Goal: Task Accomplishment & Management: Use online tool/utility

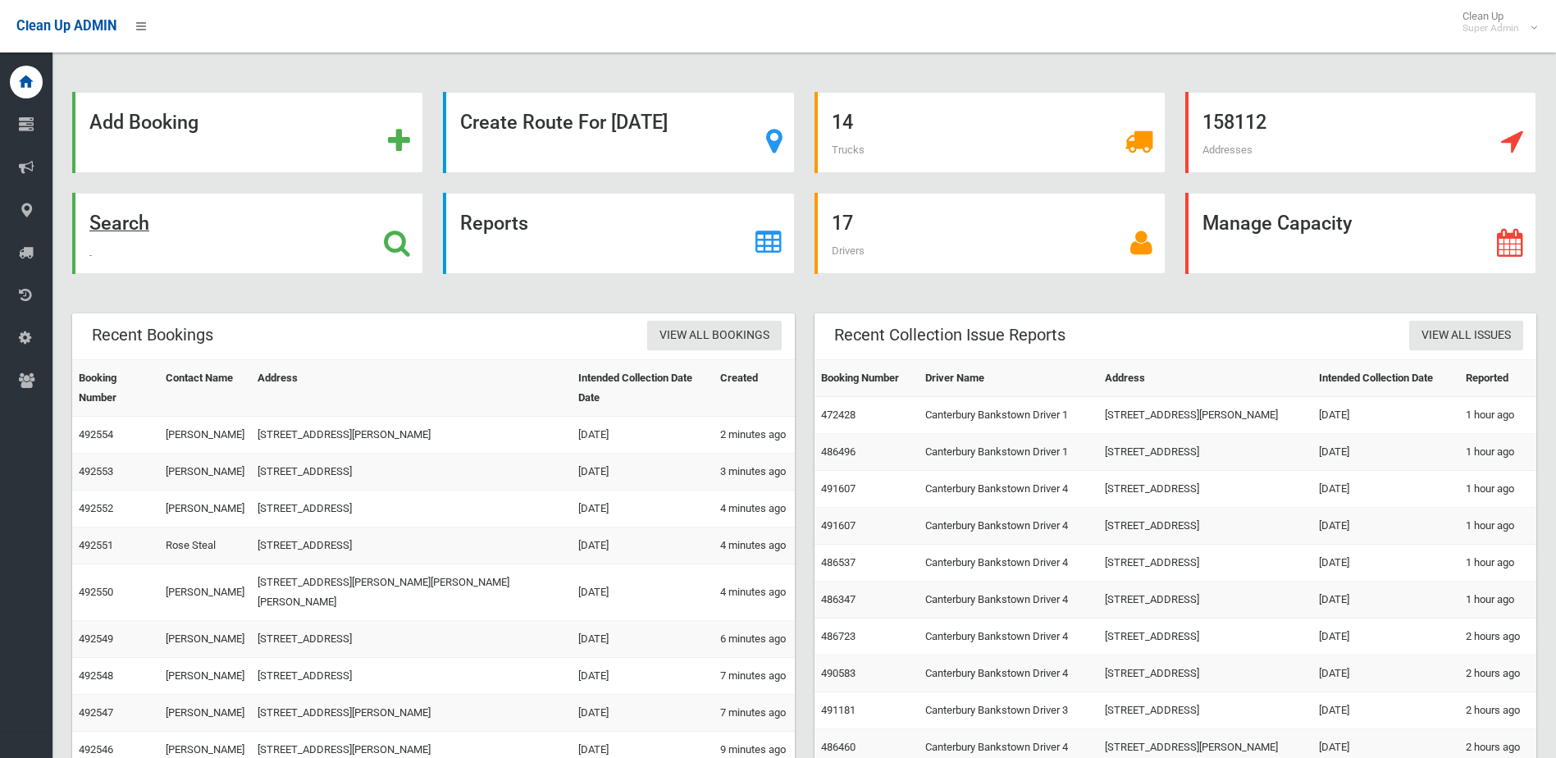
click at [195, 242] on div "Search" at bounding box center [247, 233] width 351 height 81
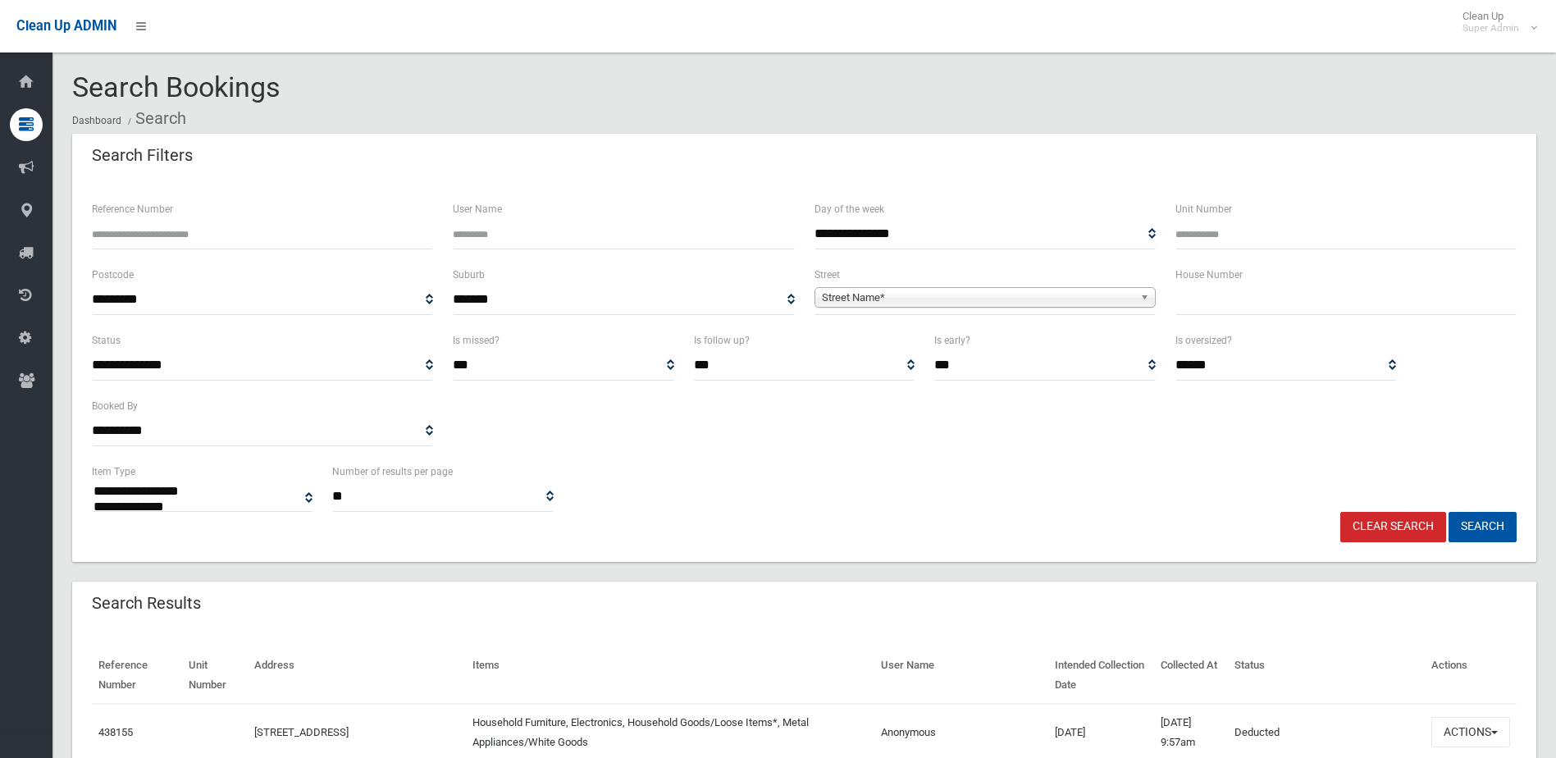
select select
click at [327, 231] on input "Reference Number" at bounding box center [262, 234] width 341 height 30
type input "******"
click at [1449, 512] on button "Search" at bounding box center [1483, 527] width 68 height 30
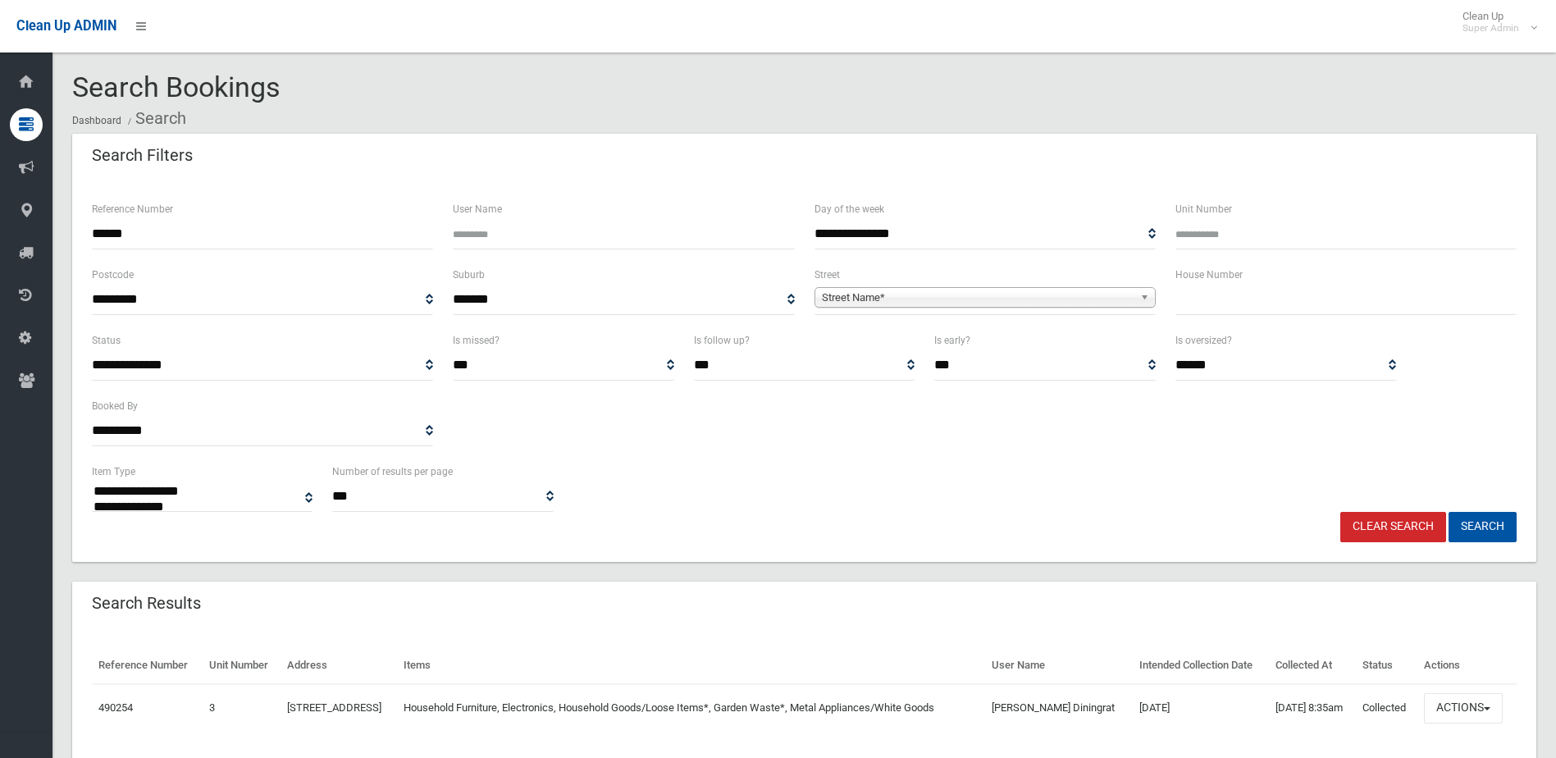
select select
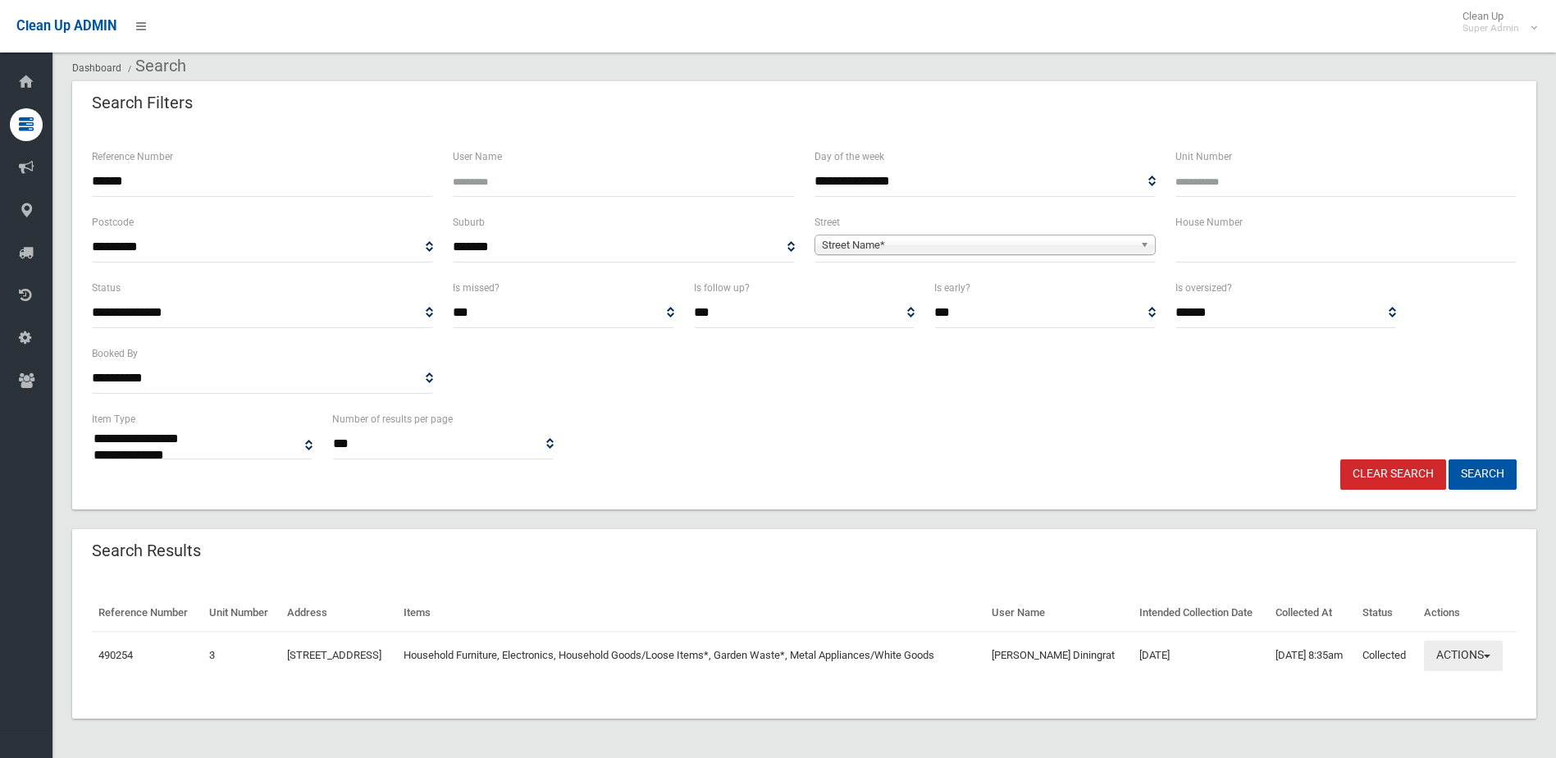
click at [1461, 642] on button "Actions" at bounding box center [1463, 656] width 79 height 30
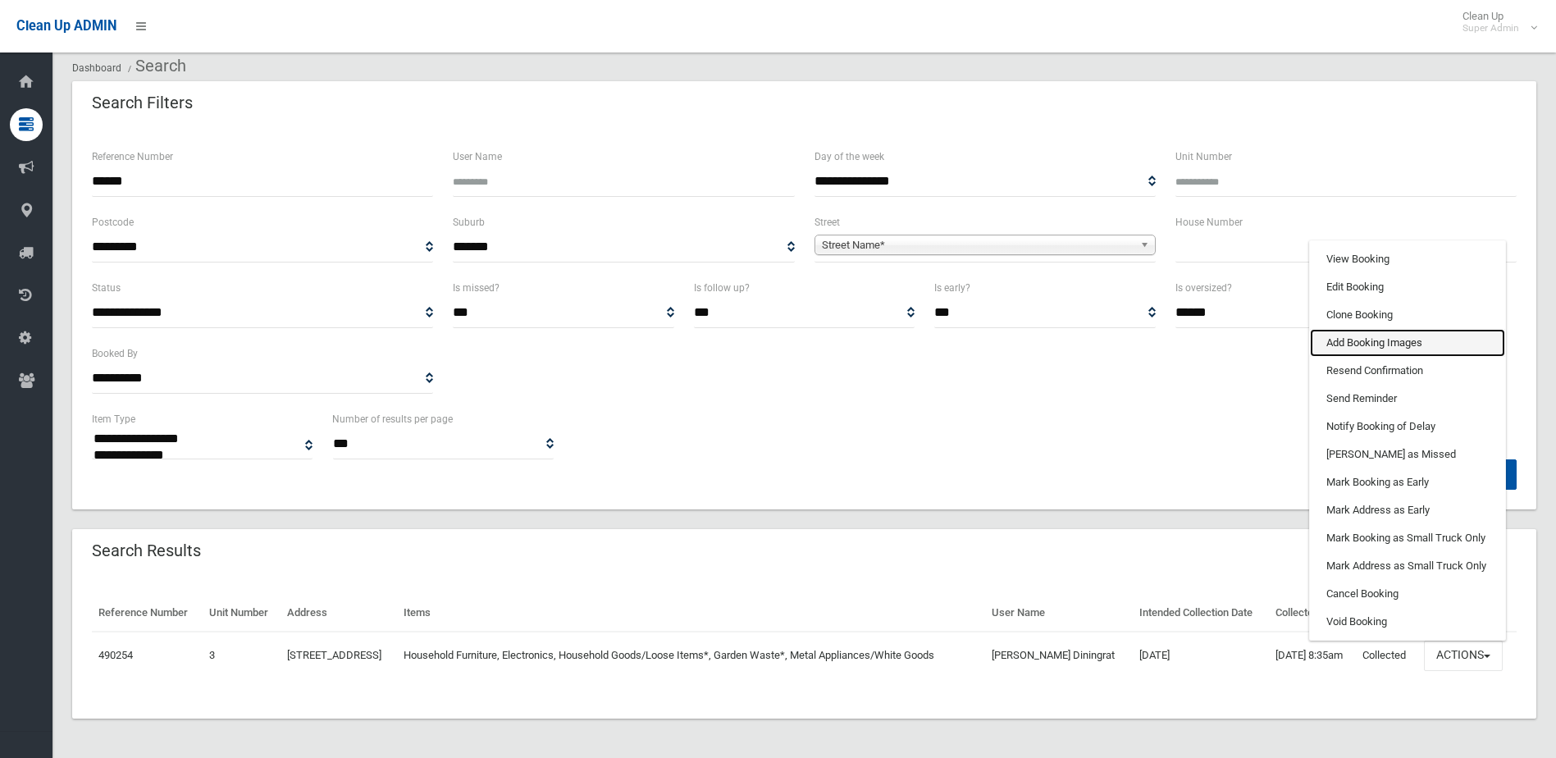
click at [1380, 341] on link "Add Booking Images" at bounding box center [1407, 343] width 195 height 28
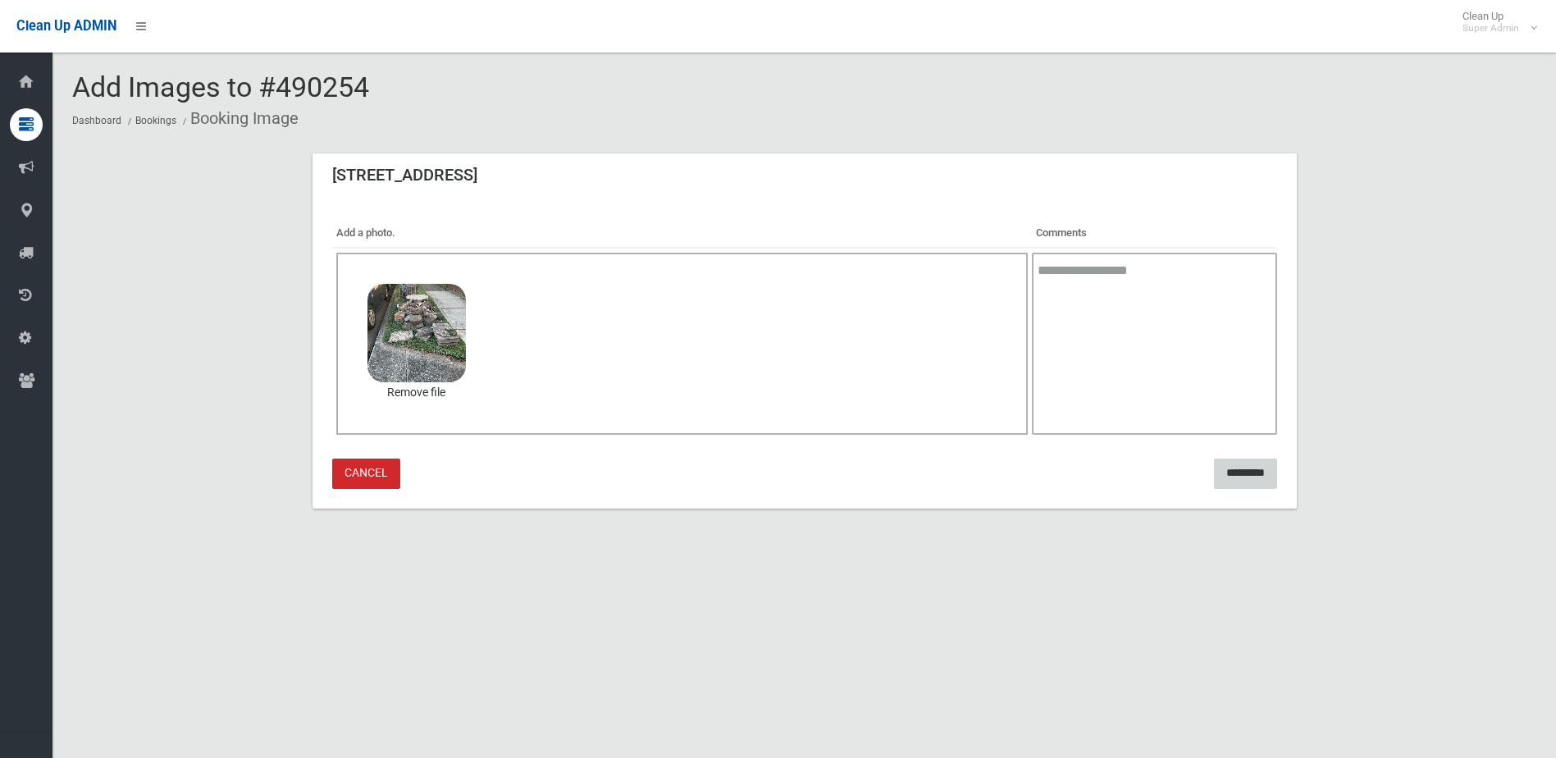
click at [1255, 479] on input "*********" at bounding box center [1245, 474] width 63 height 30
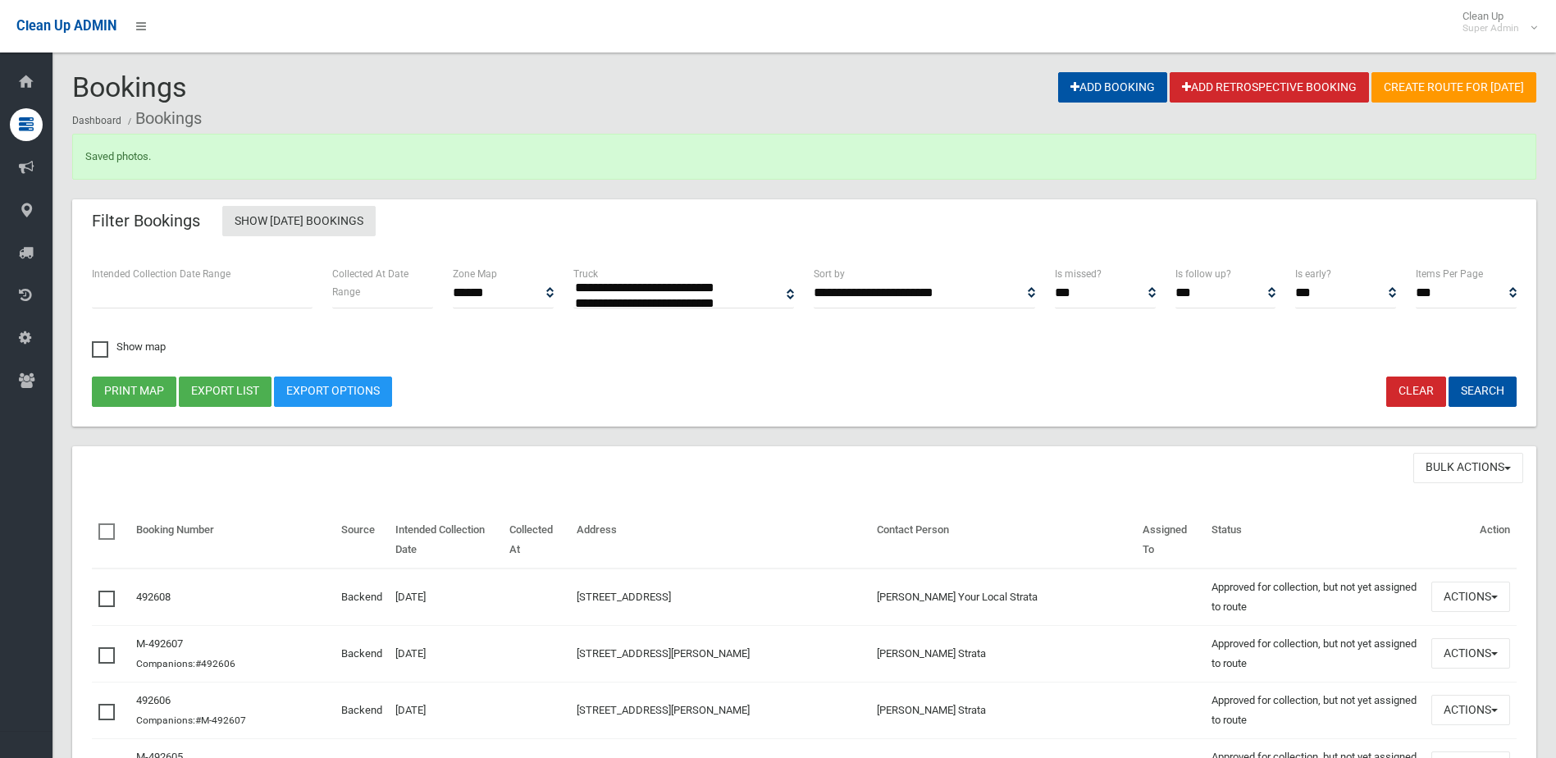
select select
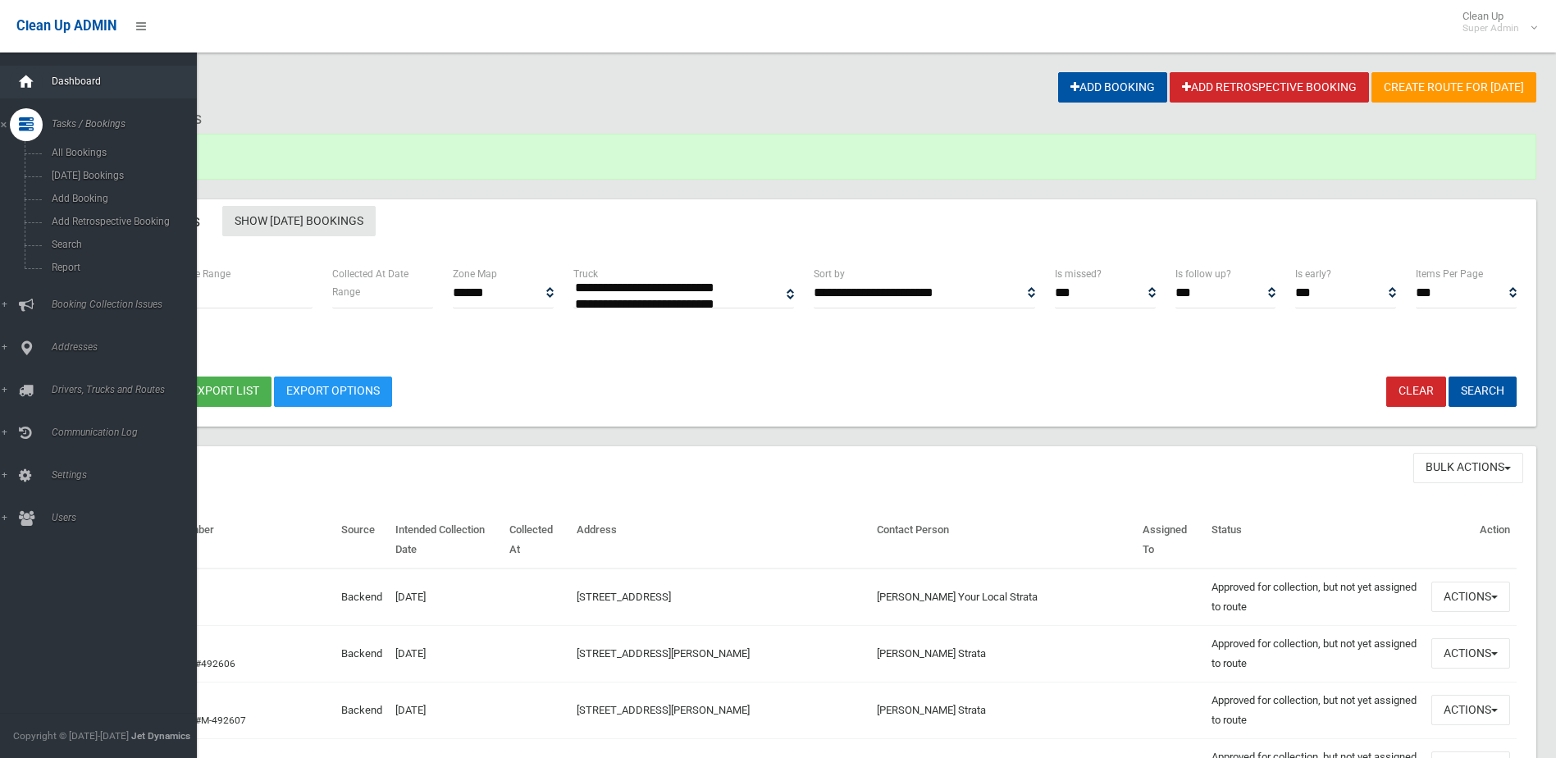
click at [30, 71] on icon at bounding box center [26, 82] width 18 height 33
